Goal: Task Accomplishment & Management: Use online tool/utility

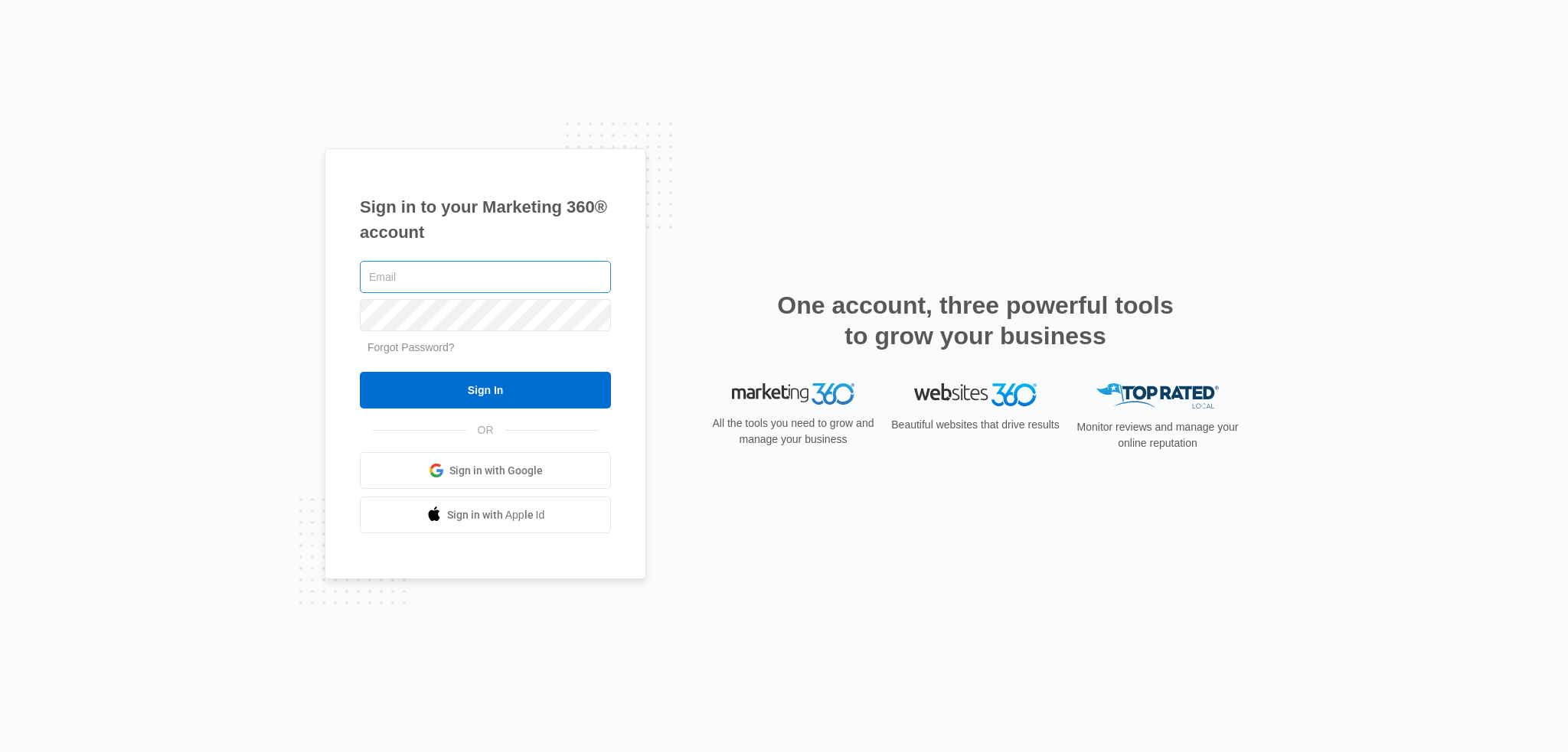
type input "[EMAIL_ADDRESS][DOMAIN_NAME]"
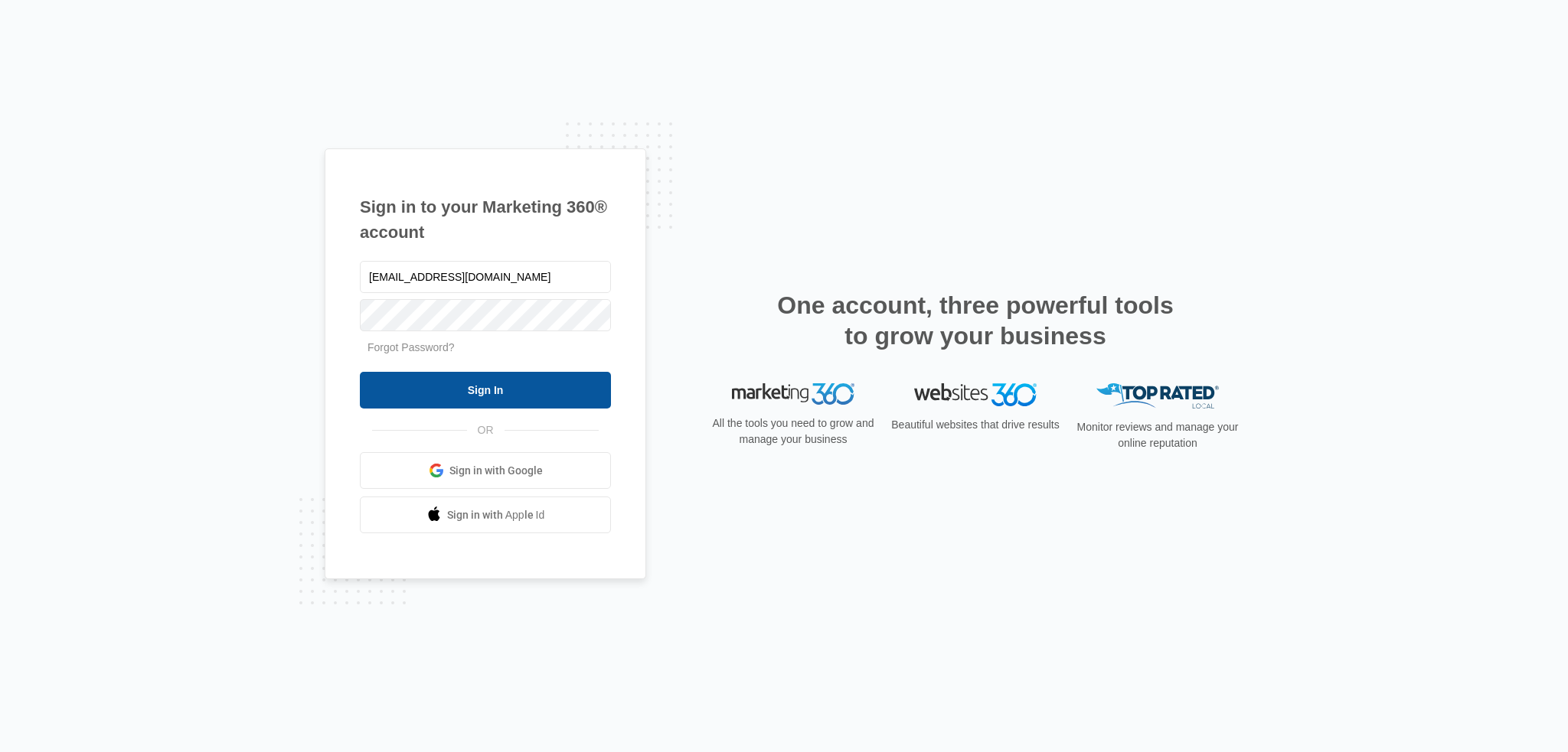
click at [465, 378] on input "Sign In" at bounding box center [485, 390] width 251 height 37
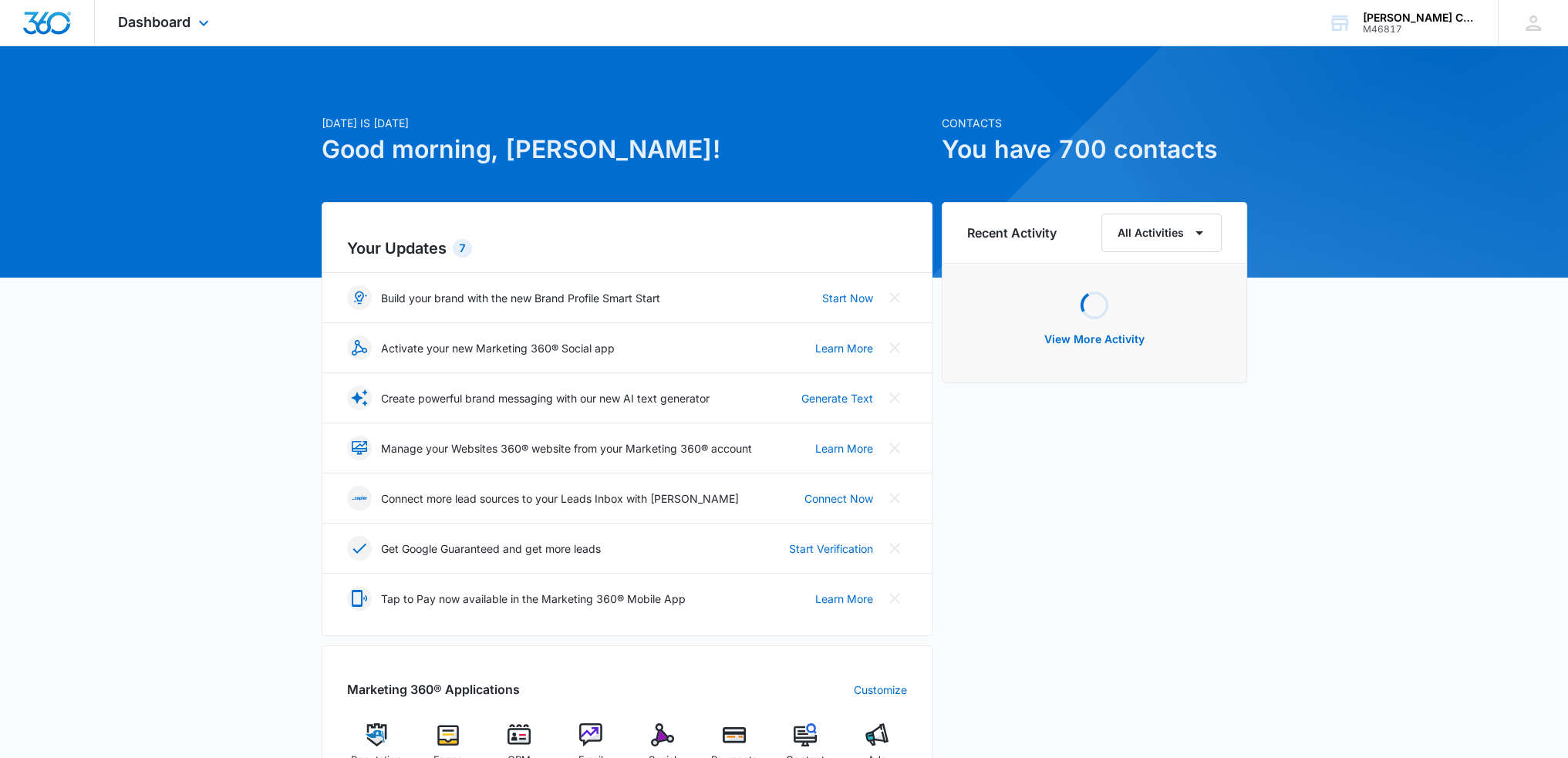
click at [201, 35] on div "Dashboard Apps Reputation Forms CRM Email Social Payments POS Content Ads Intel…" at bounding box center [166, 23] width 142 height 46
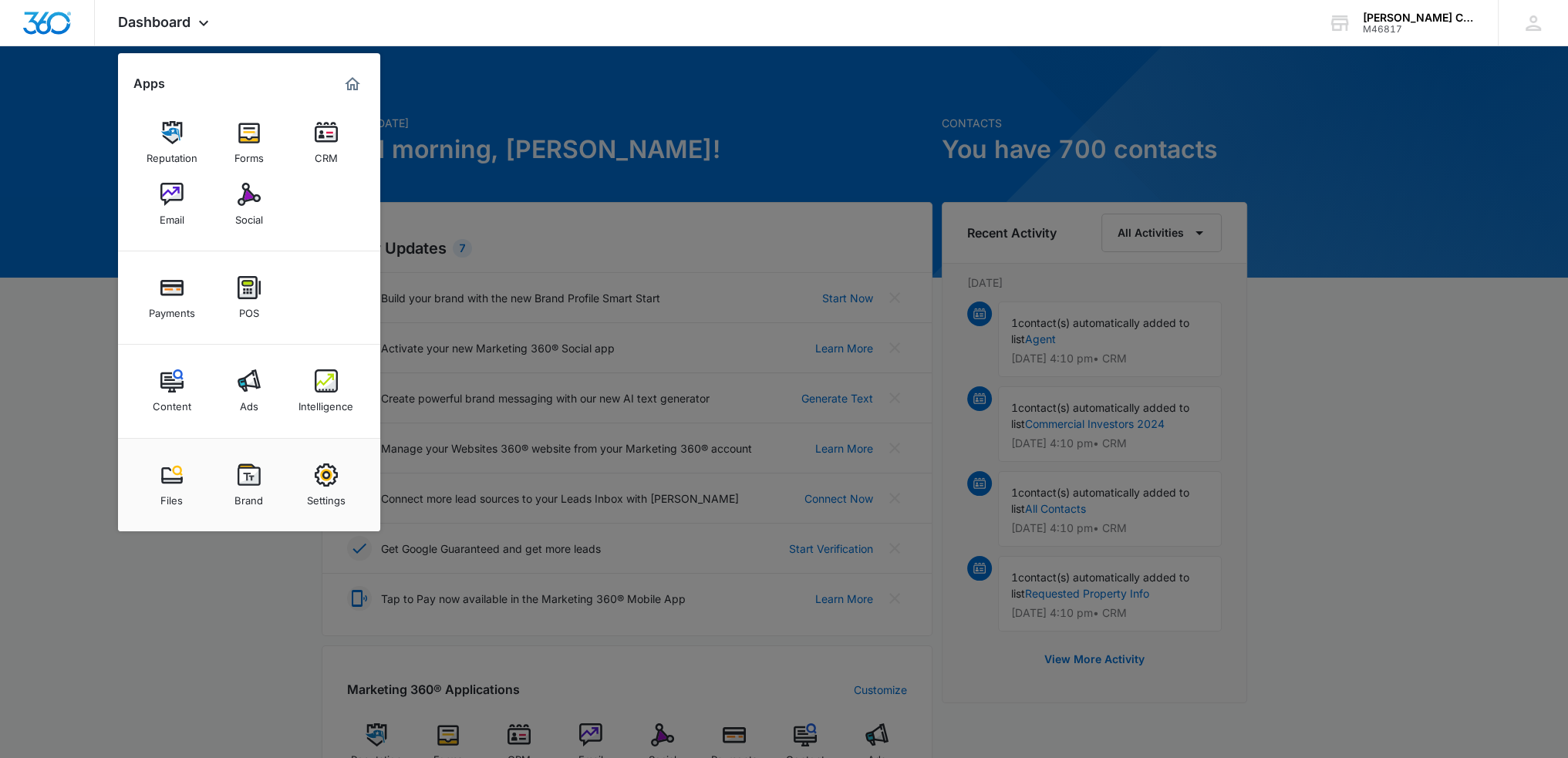
click at [253, 212] on div "Social" at bounding box center [248, 216] width 28 height 20
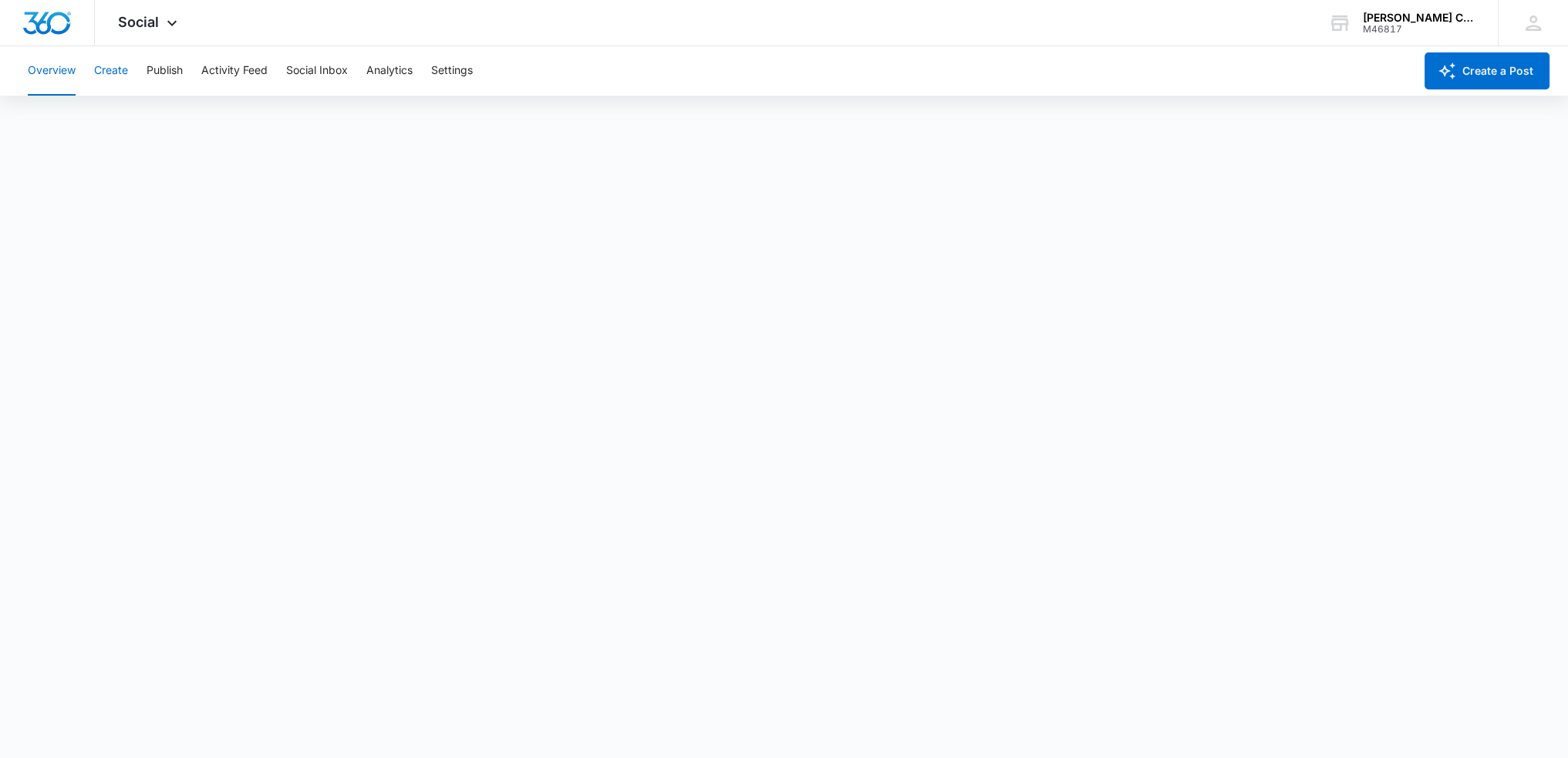
click at [108, 78] on button "Create" at bounding box center [111, 71] width 34 height 50
click at [70, 88] on button "Overview" at bounding box center [51, 71] width 48 height 50
click at [158, 26] on div "Social Apps Reputation Forms CRM Email Social Payments POS Content Ads Intellig…" at bounding box center [149, 23] width 109 height 46
